Goal: Information Seeking & Learning: Check status

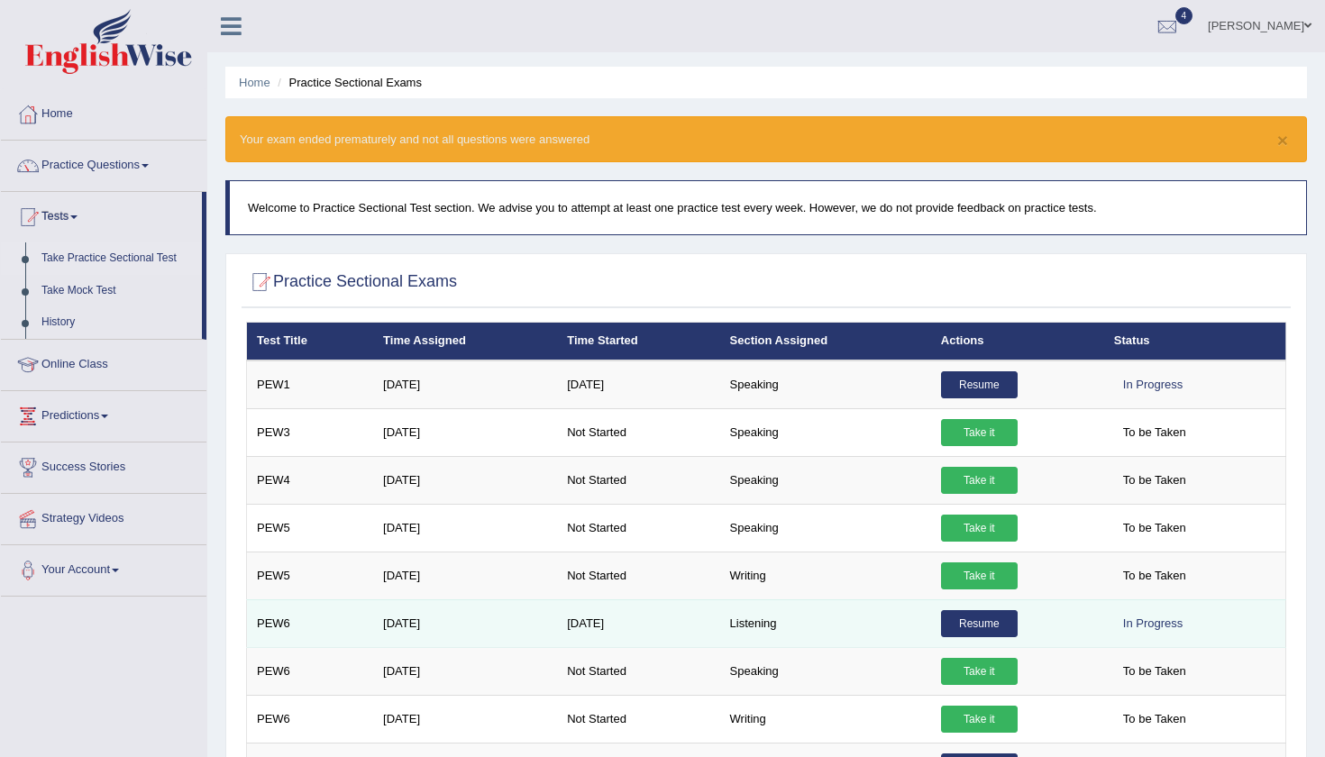
click at [963, 622] on link "Resume" at bounding box center [979, 623] width 77 height 27
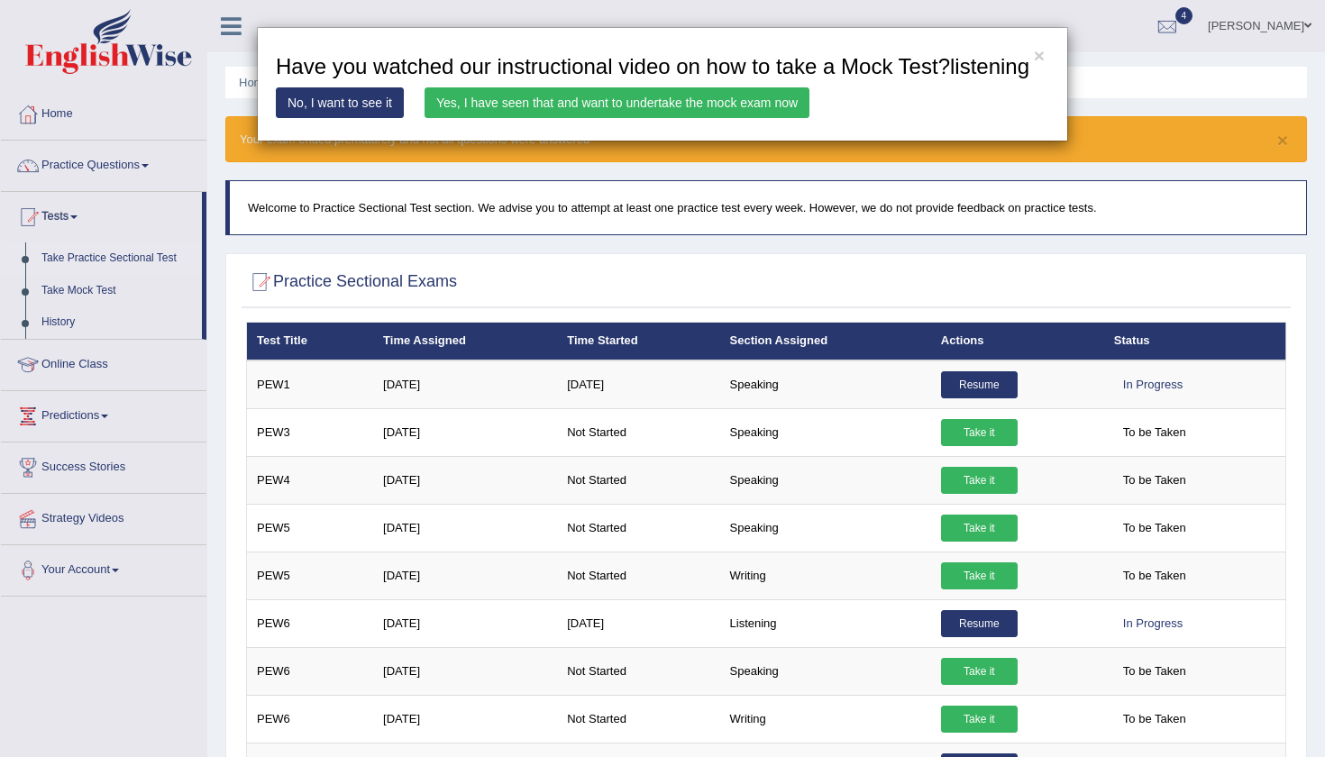
click at [594, 115] on link "Yes, I have seen that and want to undertake the mock exam now" at bounding box center [617, 102] width 385 height 31
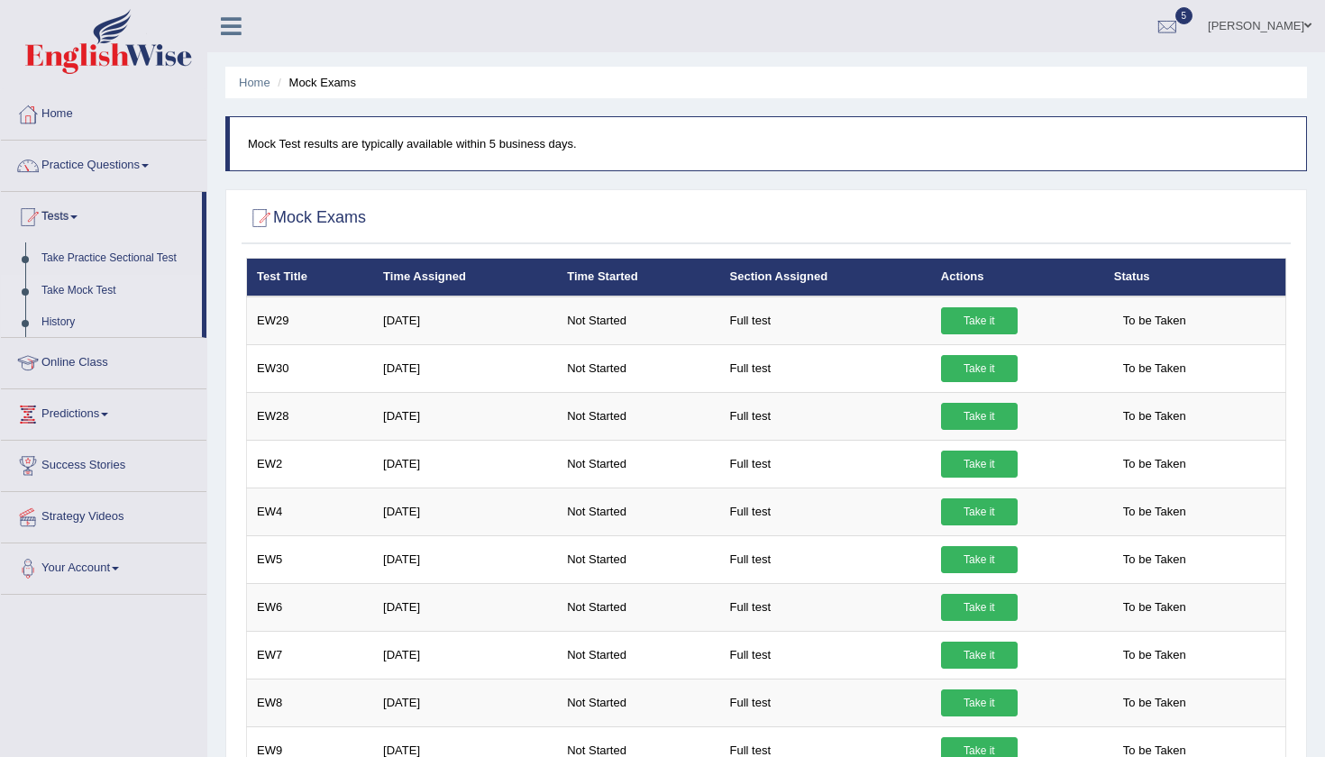
click at [60, 317] on link "History" at bounding box center [117, 322] width 169 height 32
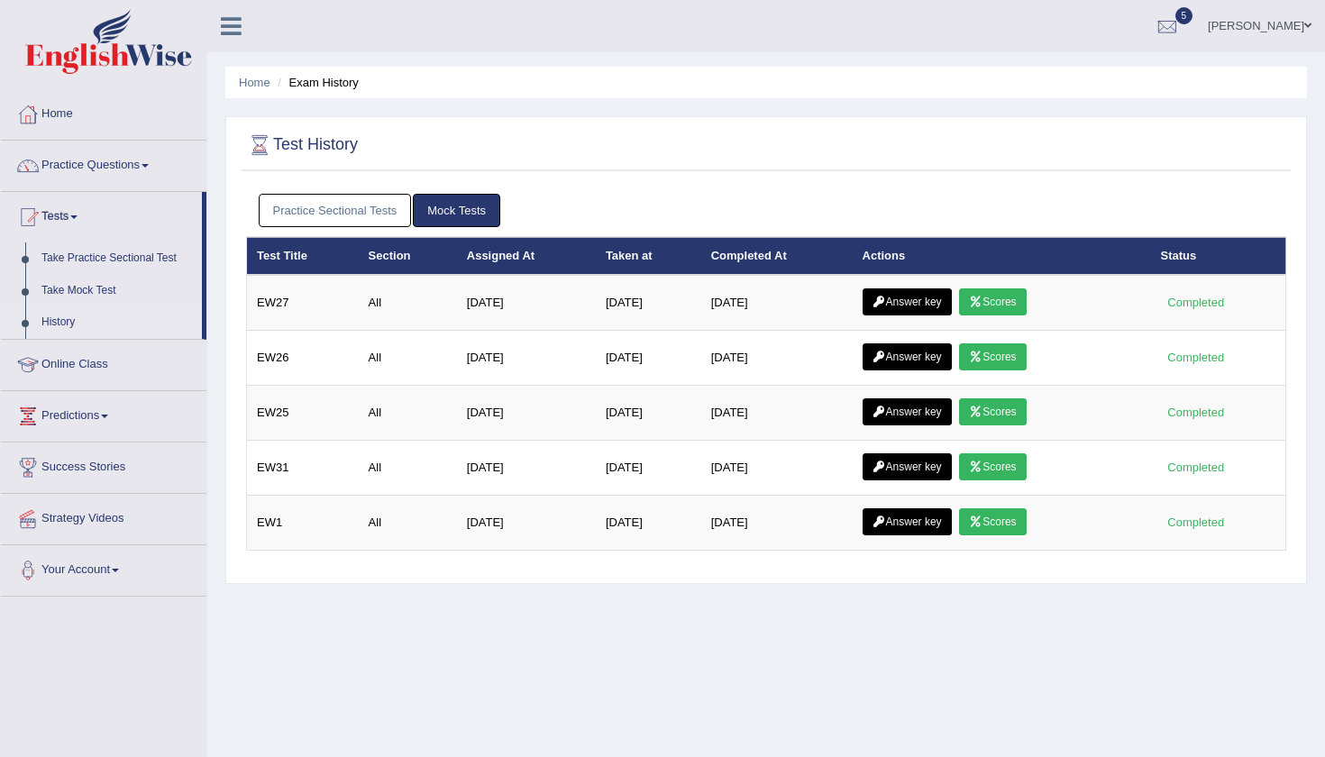
click at [317, 222] on link "Practice Sectional Tests" at bounding box center [335, 210] width 153 height 33
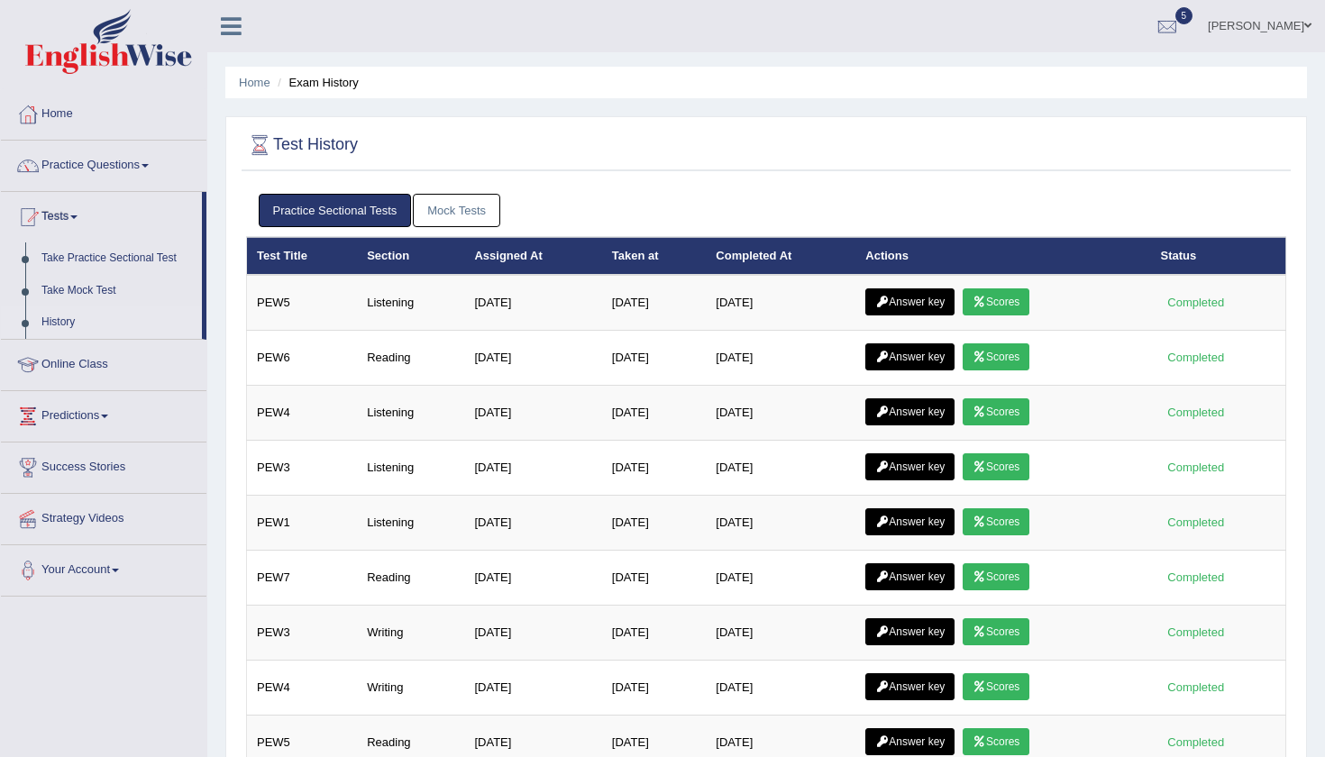
click at [1324, 573] on div "Home Exam History Test History Practice Sectional Tests Mock Tests Test Title S…" at bounding box center [766, 585] width 1118 height 1171
click at [1313, 589] on div "Home Exam History Test History Practice Sectional Tests Mock Tests Test Title S…" at bounding box center [766, 585] width 1118 height 1171
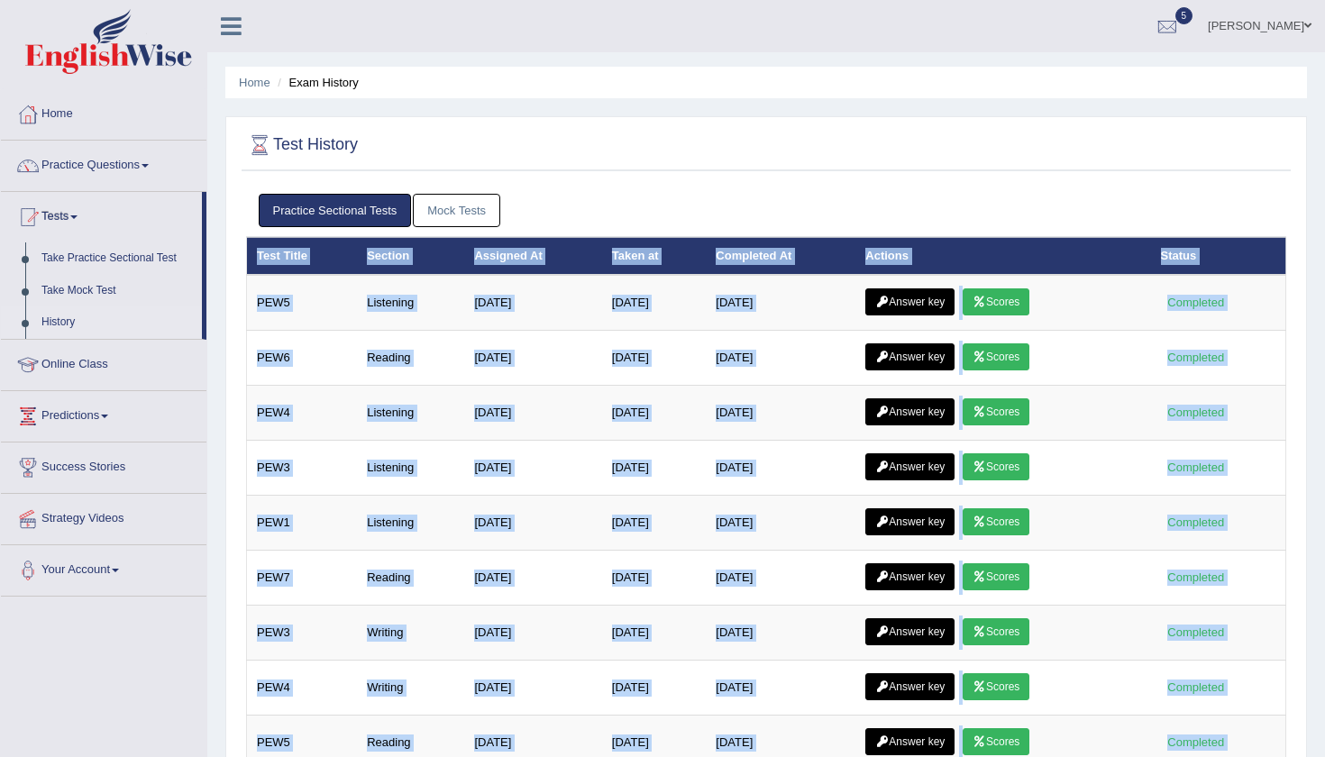
click at [1313, 589] on div "Home Exam History Test History Practice Sectional Tests Mock Tests Test Title S…" at bounding box center [766, 585] width 1118 height 1171
click at [1313, 592] on div "Home Exam History Test History Practice Sectional Tests Mock Tests Test Title S…" at bounding box center [766, 585] width 1118 height 1171
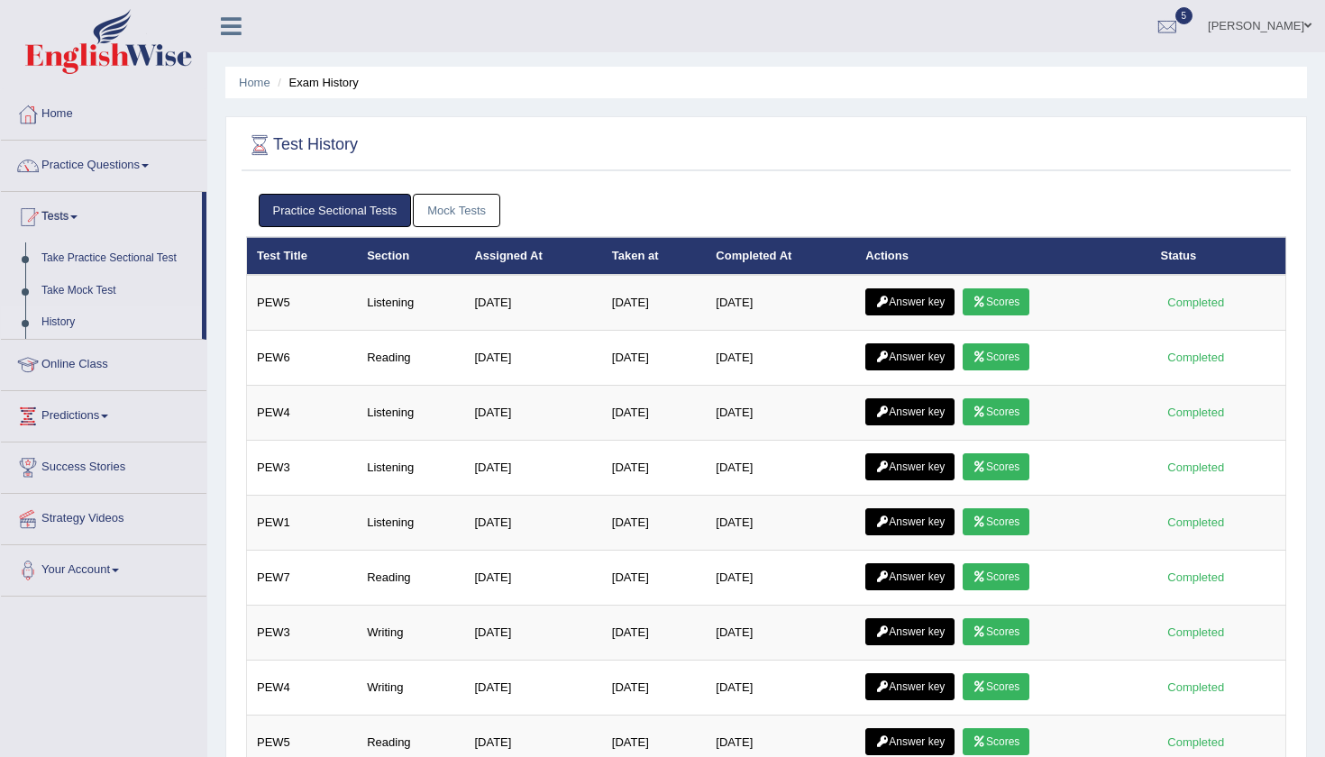
click at [1304, 591] on div "Test History Practice Sectional Tests Mock Tests Test Title Section Assigned At…" at bounding box center [766, 638] width 1082 height 1045
click at [479, 216] on link "Mock Tests" at bounding box center [456, 210] width 87 height 33
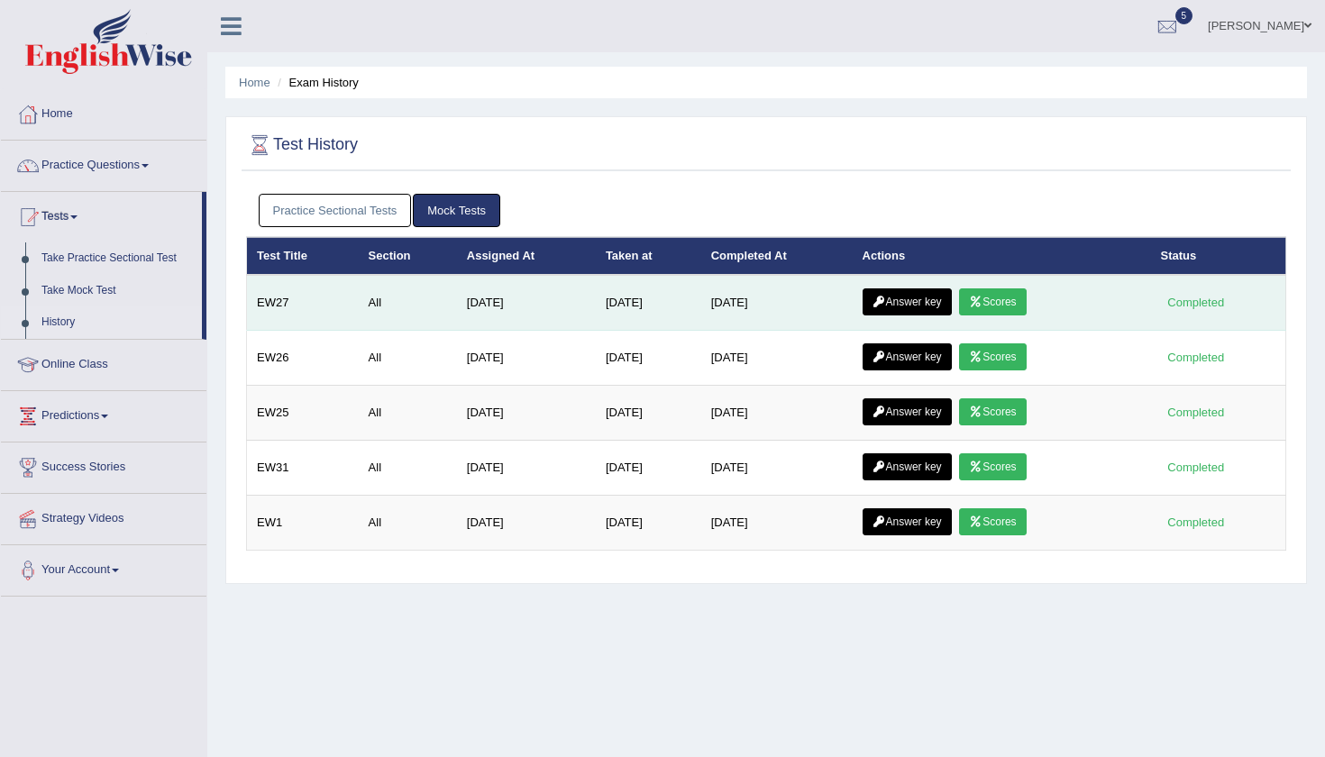
click at [1009, 302] on link "Scores" at bounding box center [992, 301] width 67 height 27
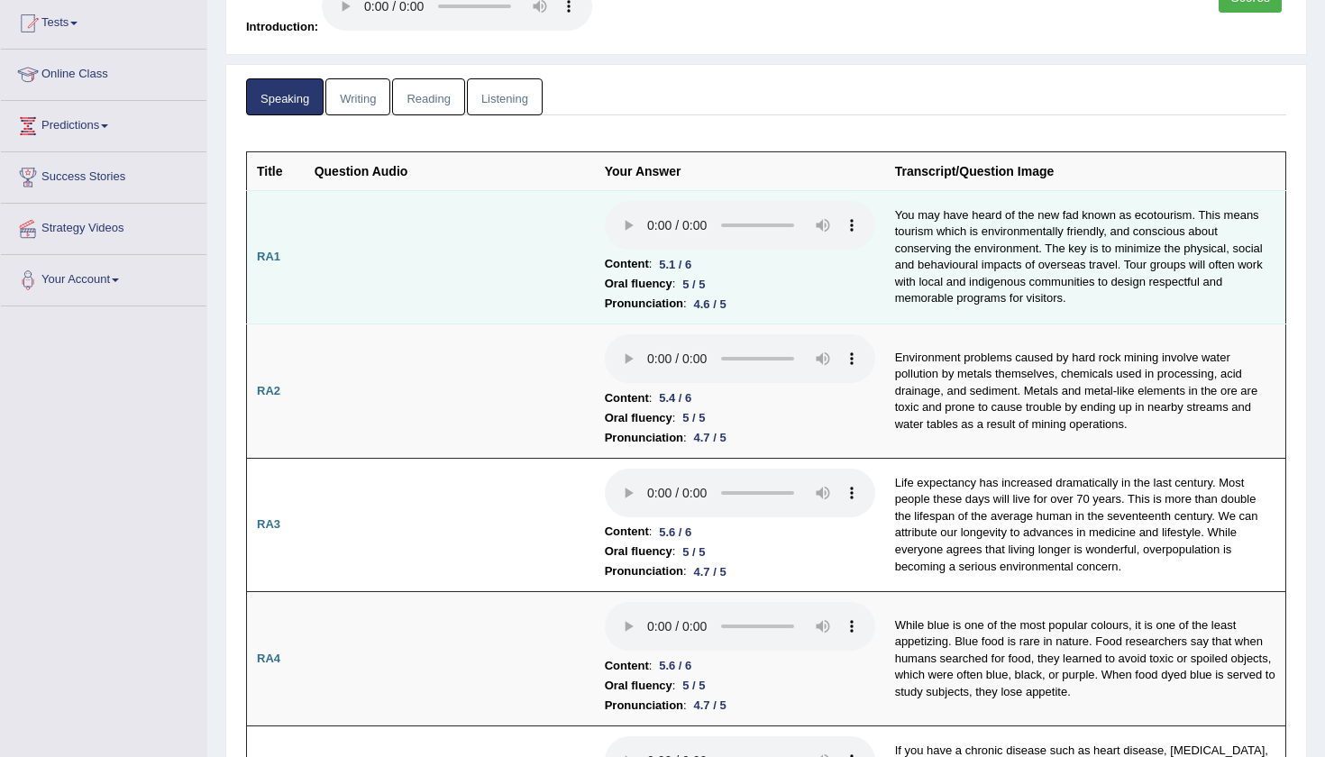
scroll to position [195, 0]
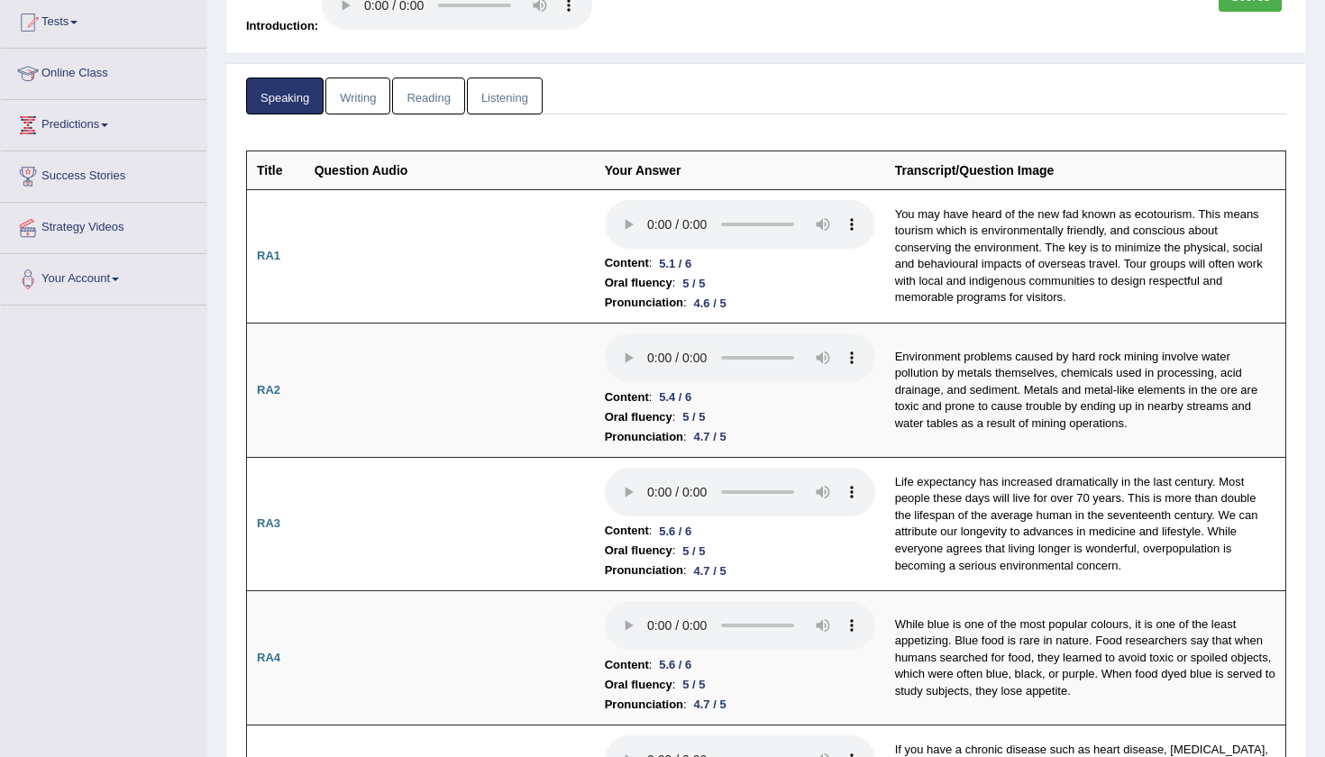
click at [370, 78] on link "Writing" at bounding box center [357, 96] width 65 height 37
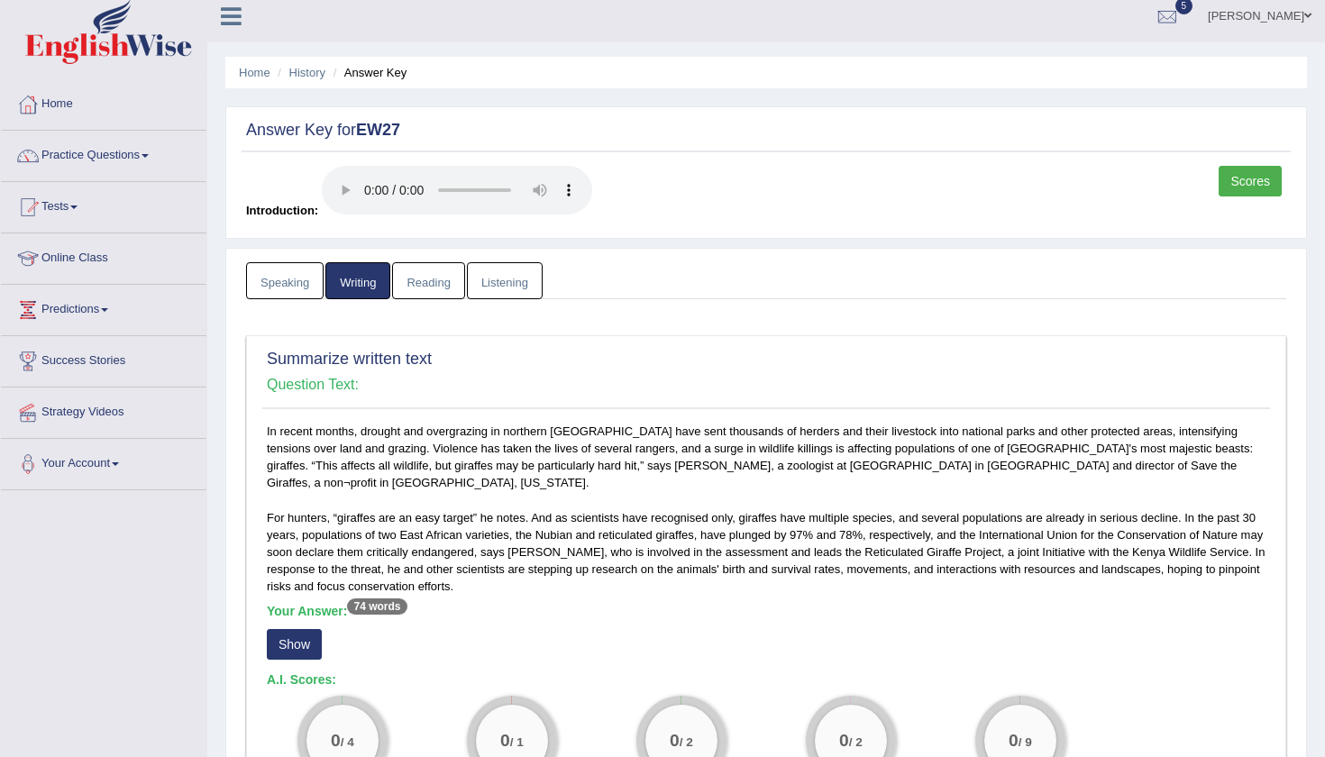
scroll to position [-13, 0]
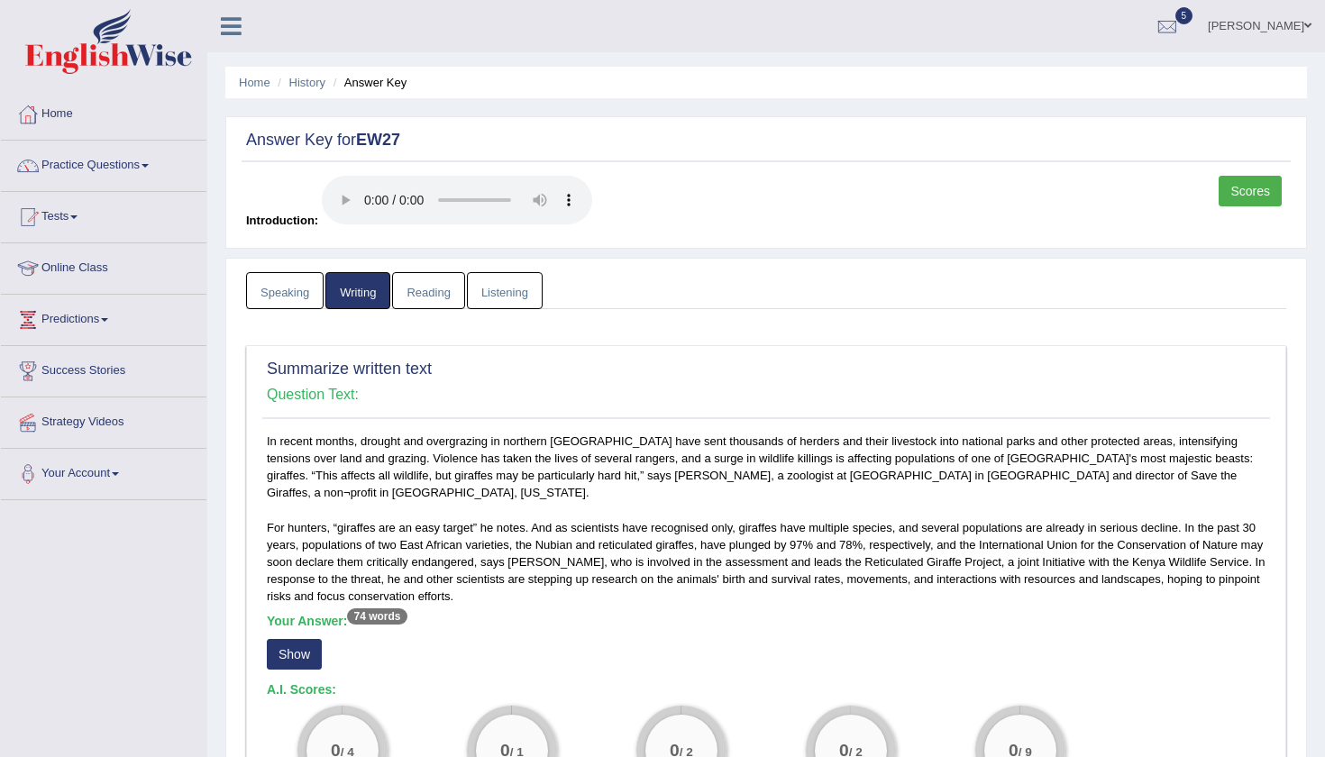
click at [420, 286] on link "Reading" at bounding box center [428, 290] width 72 height 37
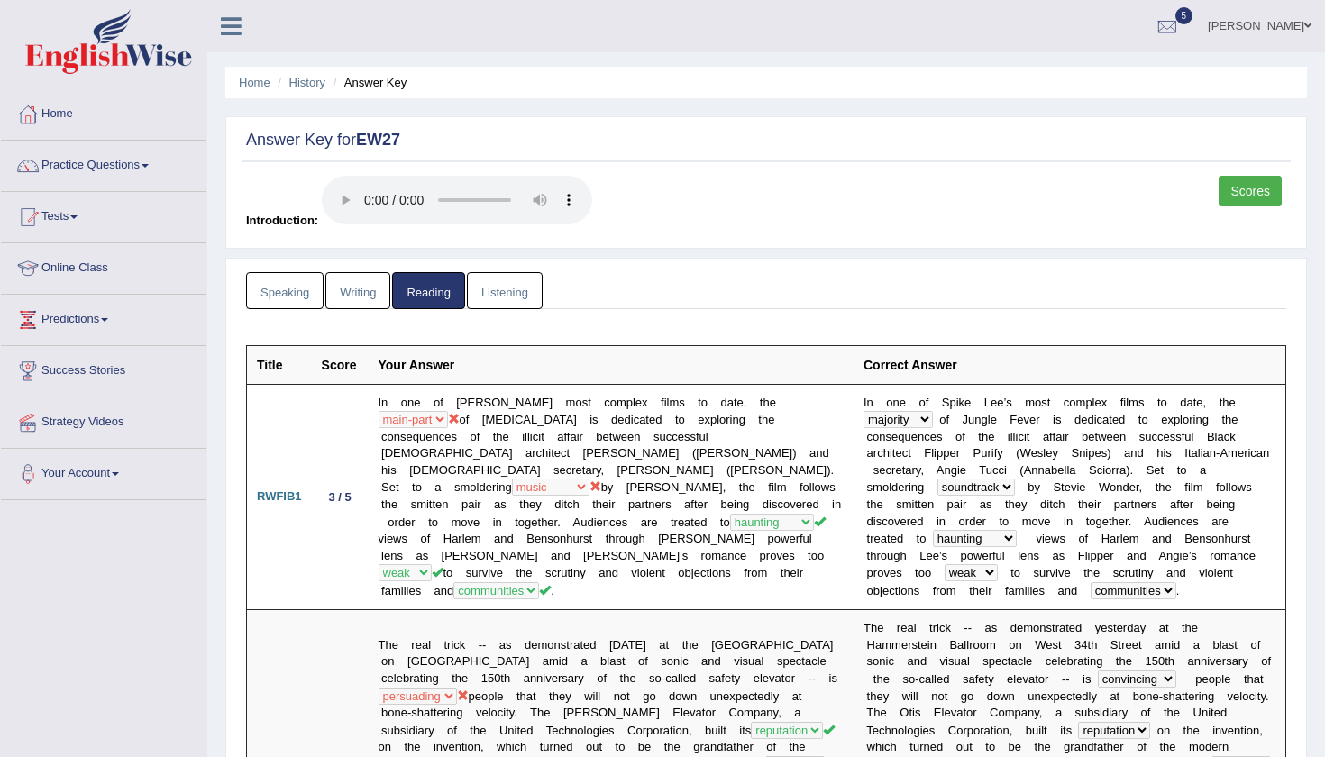
scroll to position [0, 0]
click at [500, 274] on link "Listening" at bounding box center [505, 290] width 76 height 37
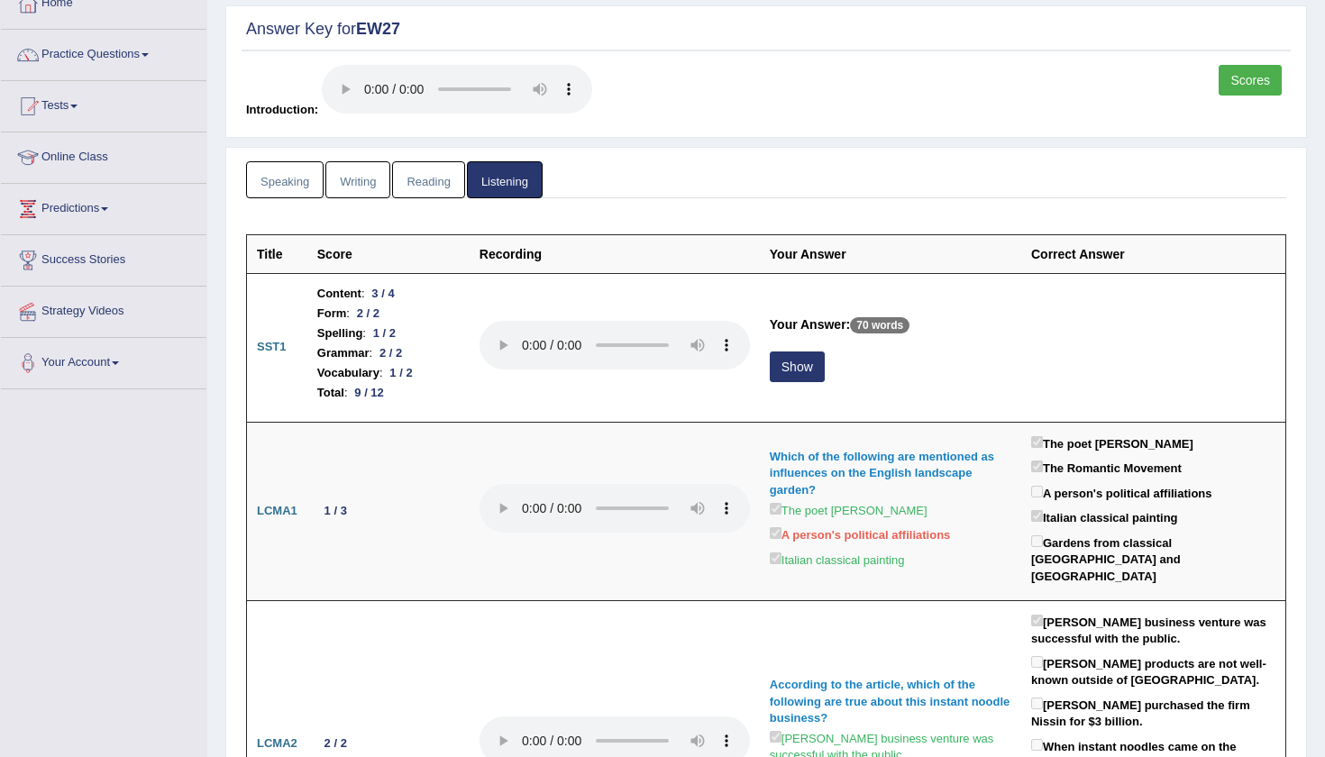
scroll to position [119, 0]
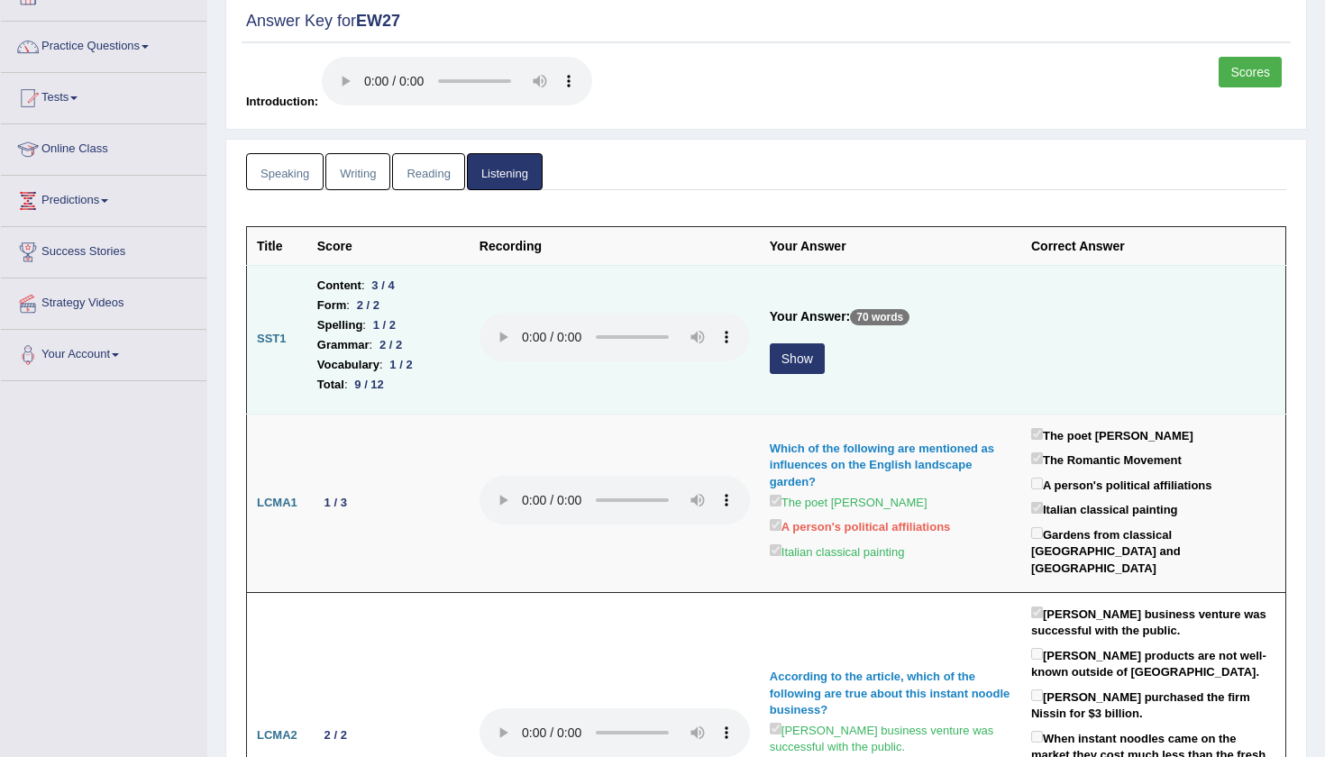
click at [770, 343] on button "Show" at bounding box center [797, 358] width 55 height 31
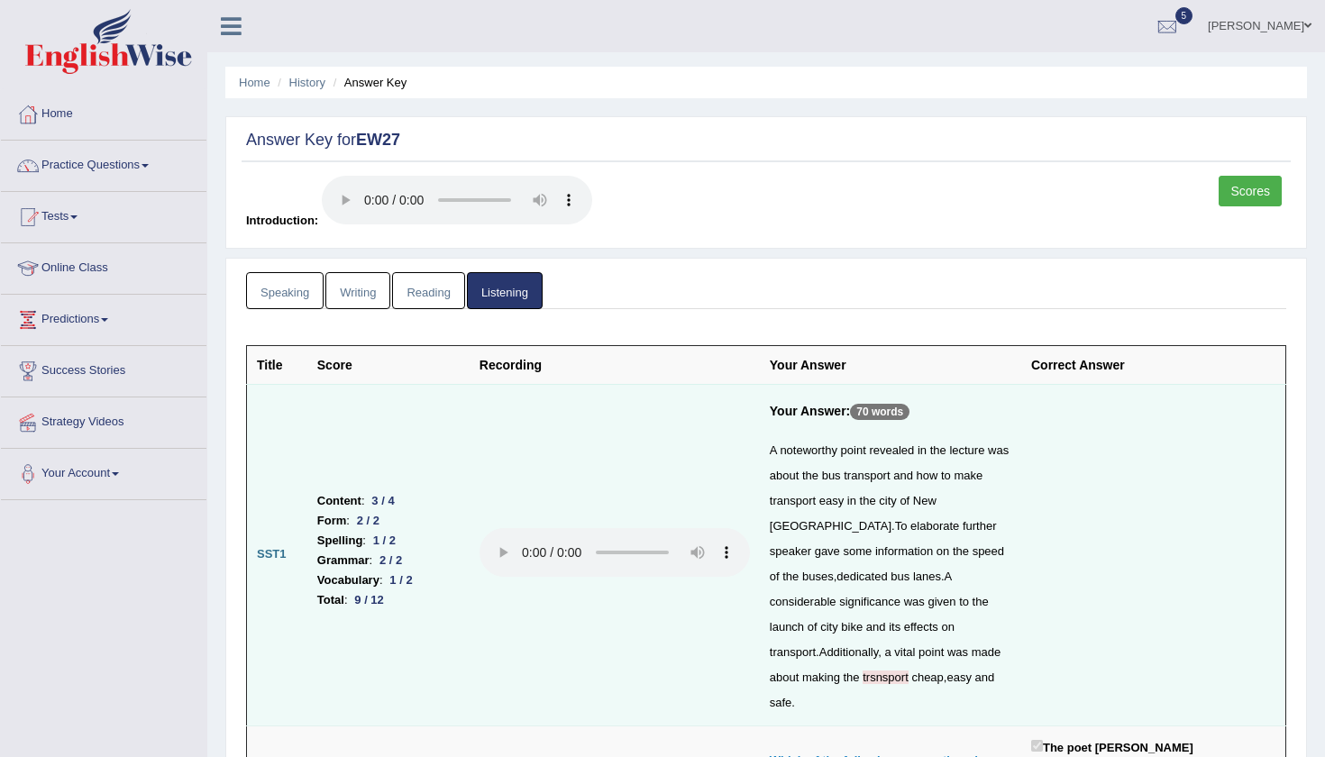
scroll to position [0, 0]
click at [1245, 189] on link "Scores" at bounding box center [1250, 191] width 63 height 31
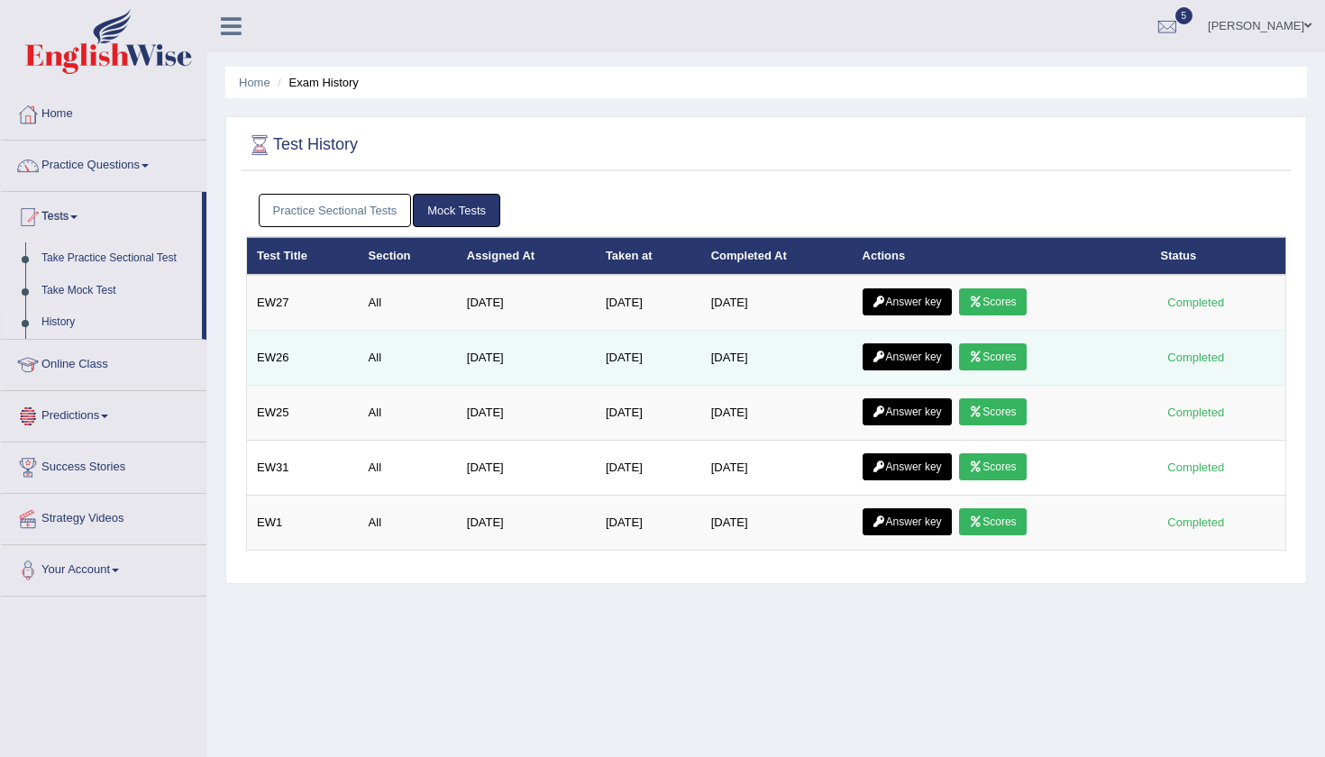
click at [913, 361] on link "Answer key" at bounding box center [907, 356] width 89 height 27
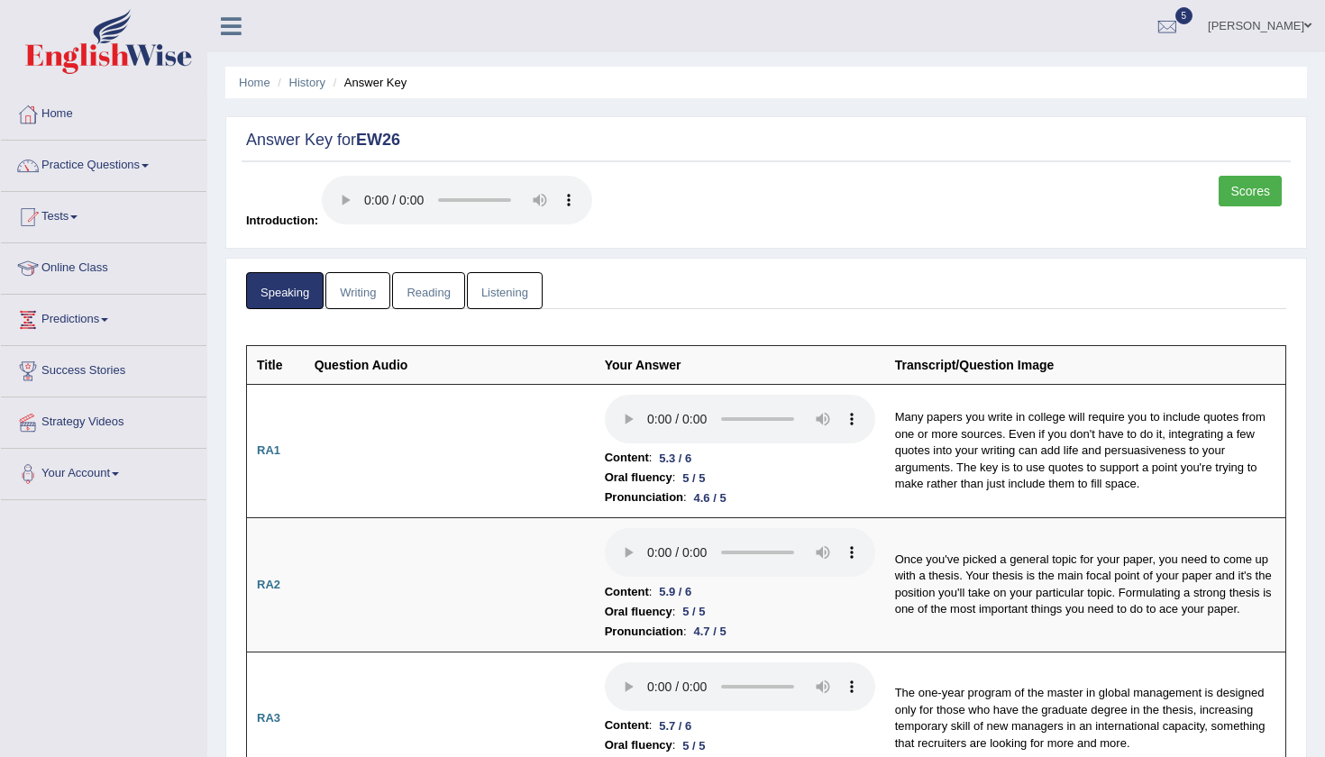
click at [501, 273] on link "Listening" at bounding box center [505, 290] width 76 height 37
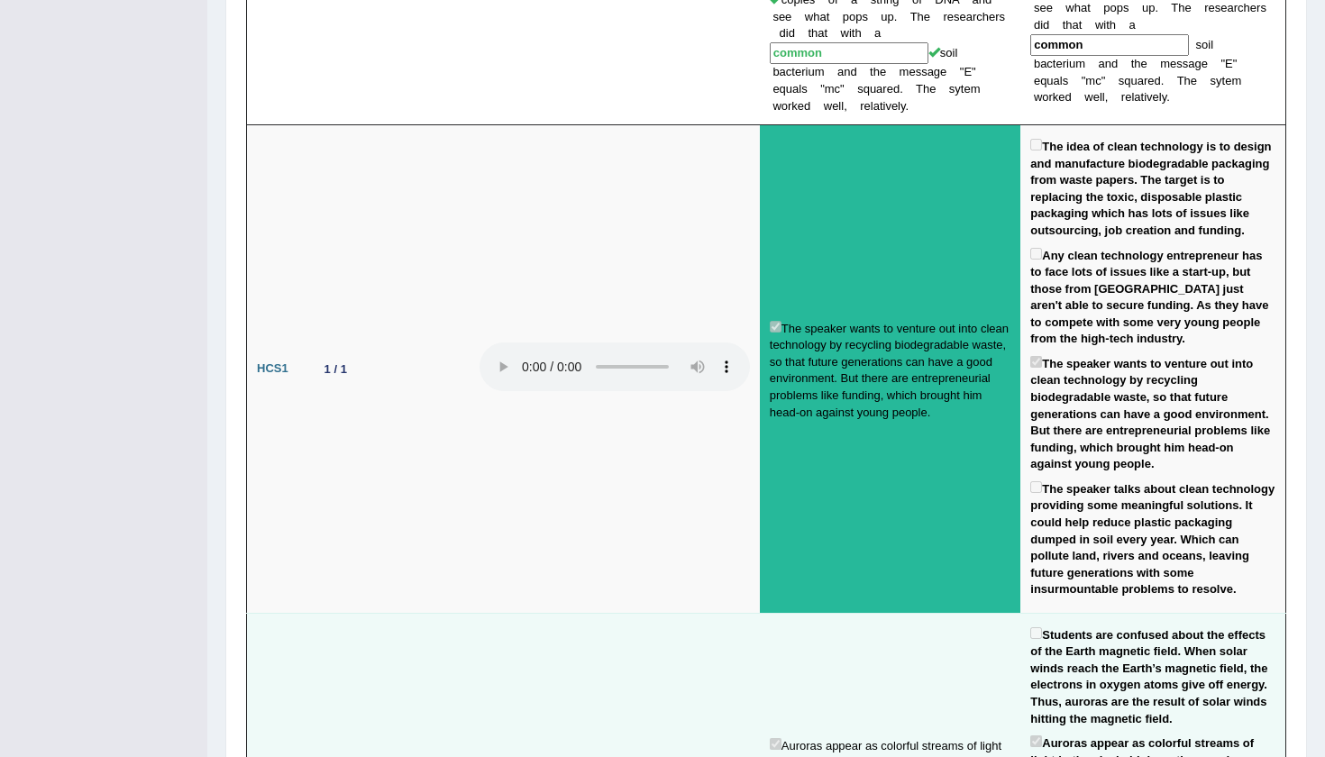
scroll to position [1867, 0]
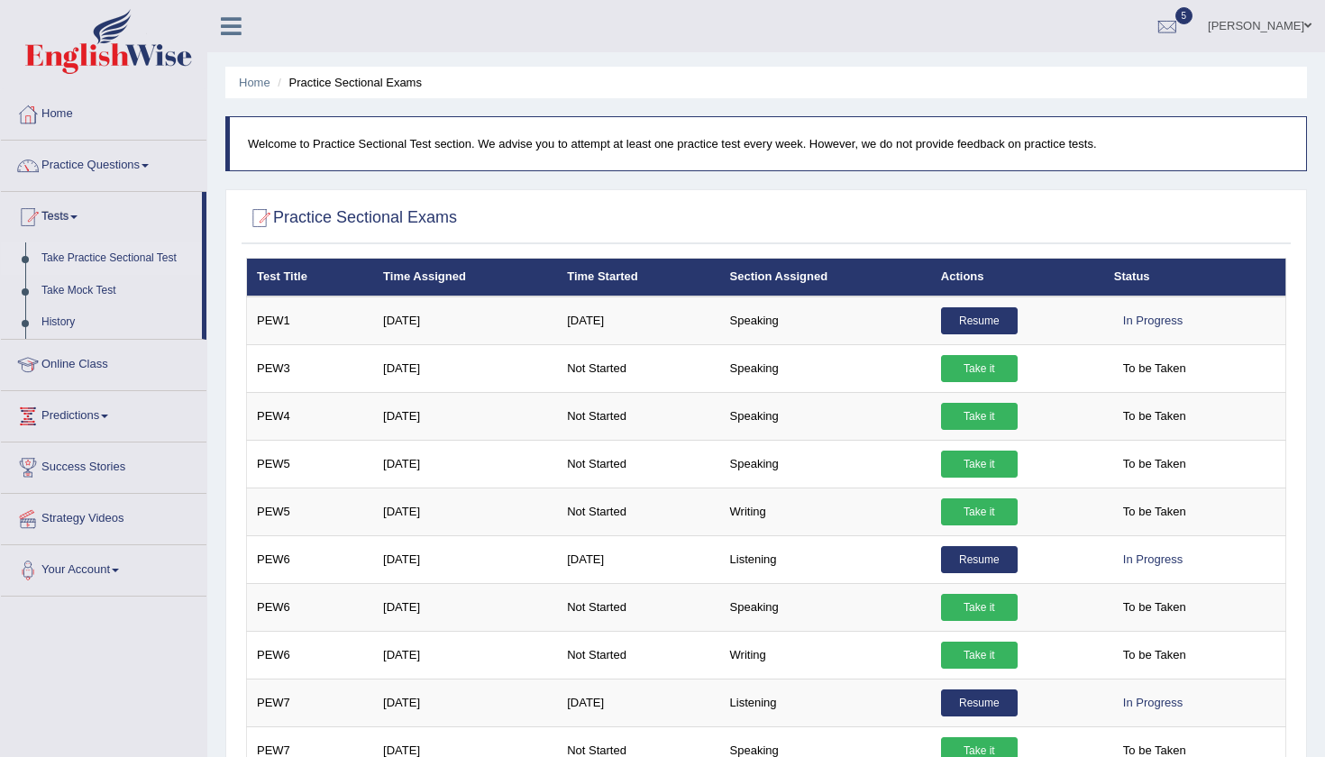
click at [1324, 687] on div "Home Practice Sectional Exams Welcome to Practice Sectional Test section. We ad…" at bounding box center [766, 450] width 1118 height 901
